Goal: Find specific page/section: Find specific page/section

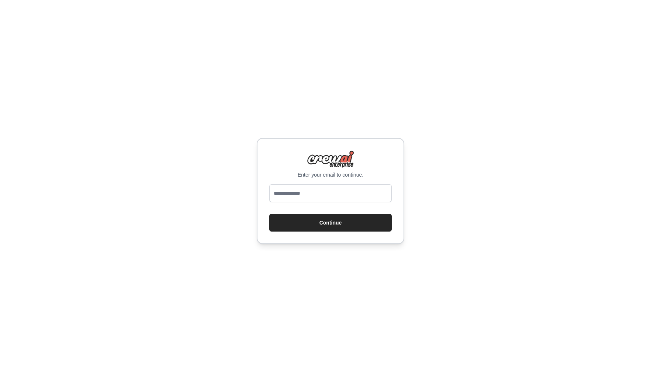
click at [324, 192] on input "email" at bounding box center [330, 193] width 123 height 18
type input "**********"
click at [327, 221] on button "Continue" at bounding box center [330, 223] width 123 height 18
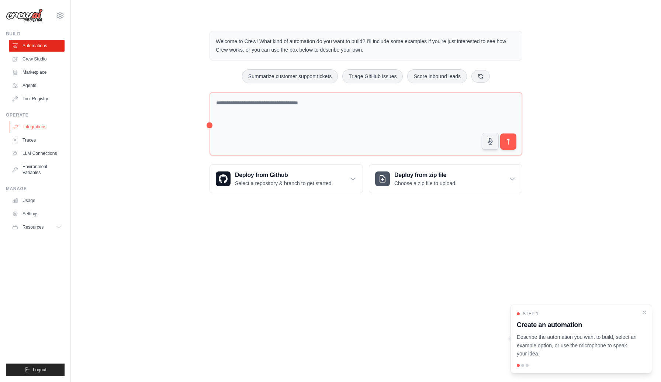
click at [39, 127] on link "Integrations" at bounding box center [38, 127] width 56 height 12
